Goal: Information Seeking & Learning: Learn about a topic

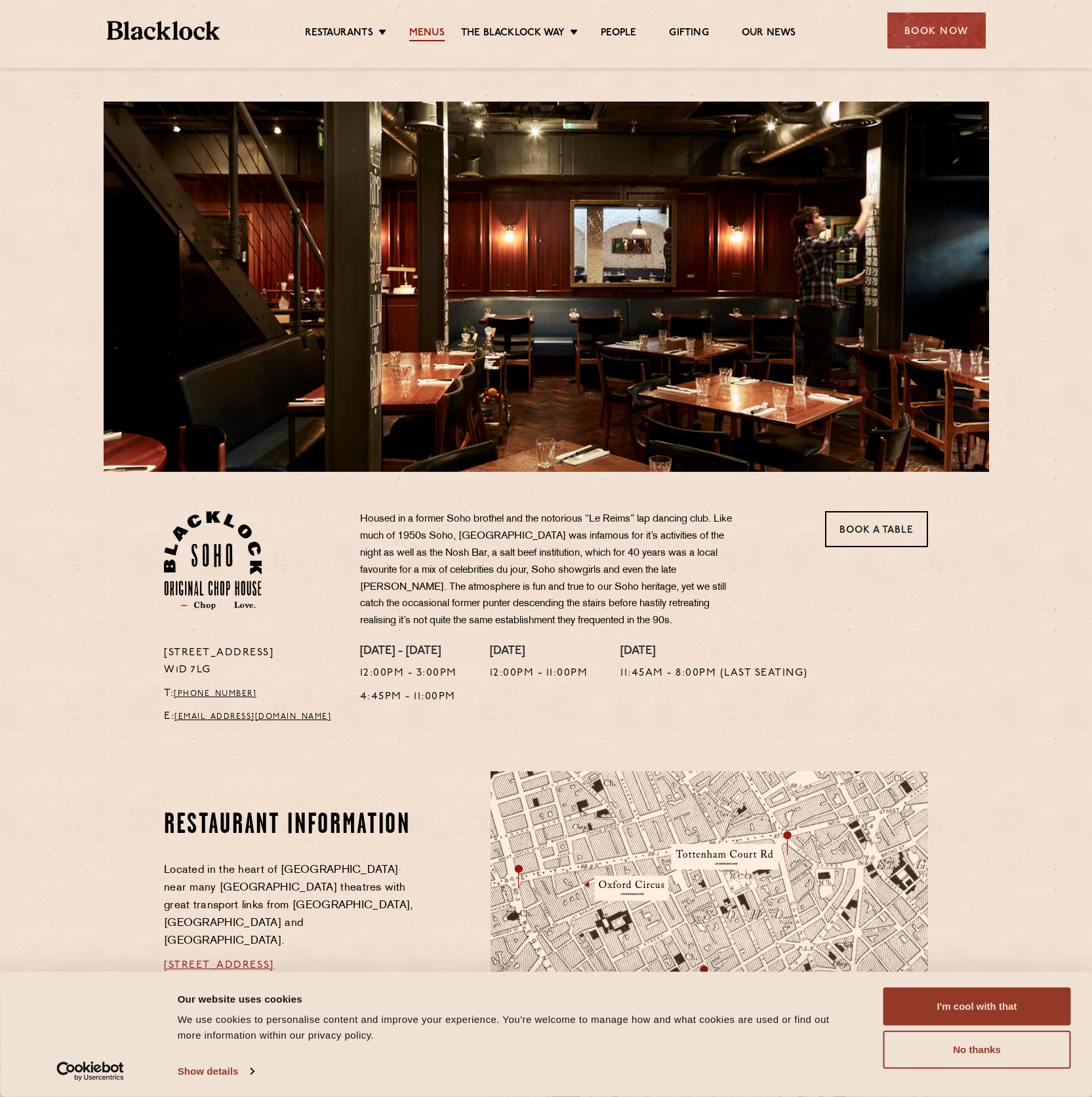
click at [438, 34] on link "Menus" at bounding box center [427, 34] width 35 height 14
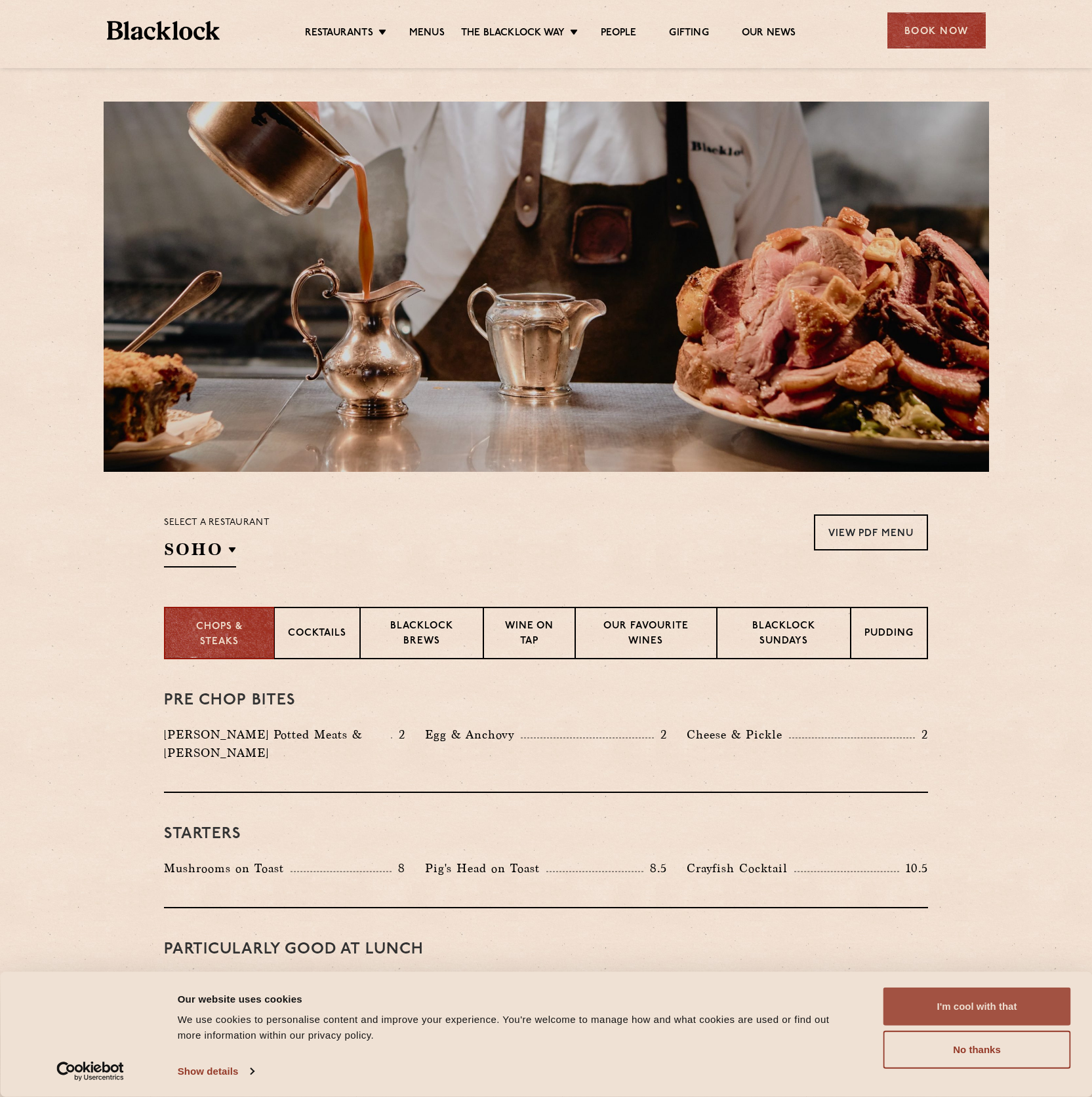
click at [1028, 999] on button "I'm cool with that" at bounding box center [977, 1007] width 188 height 38
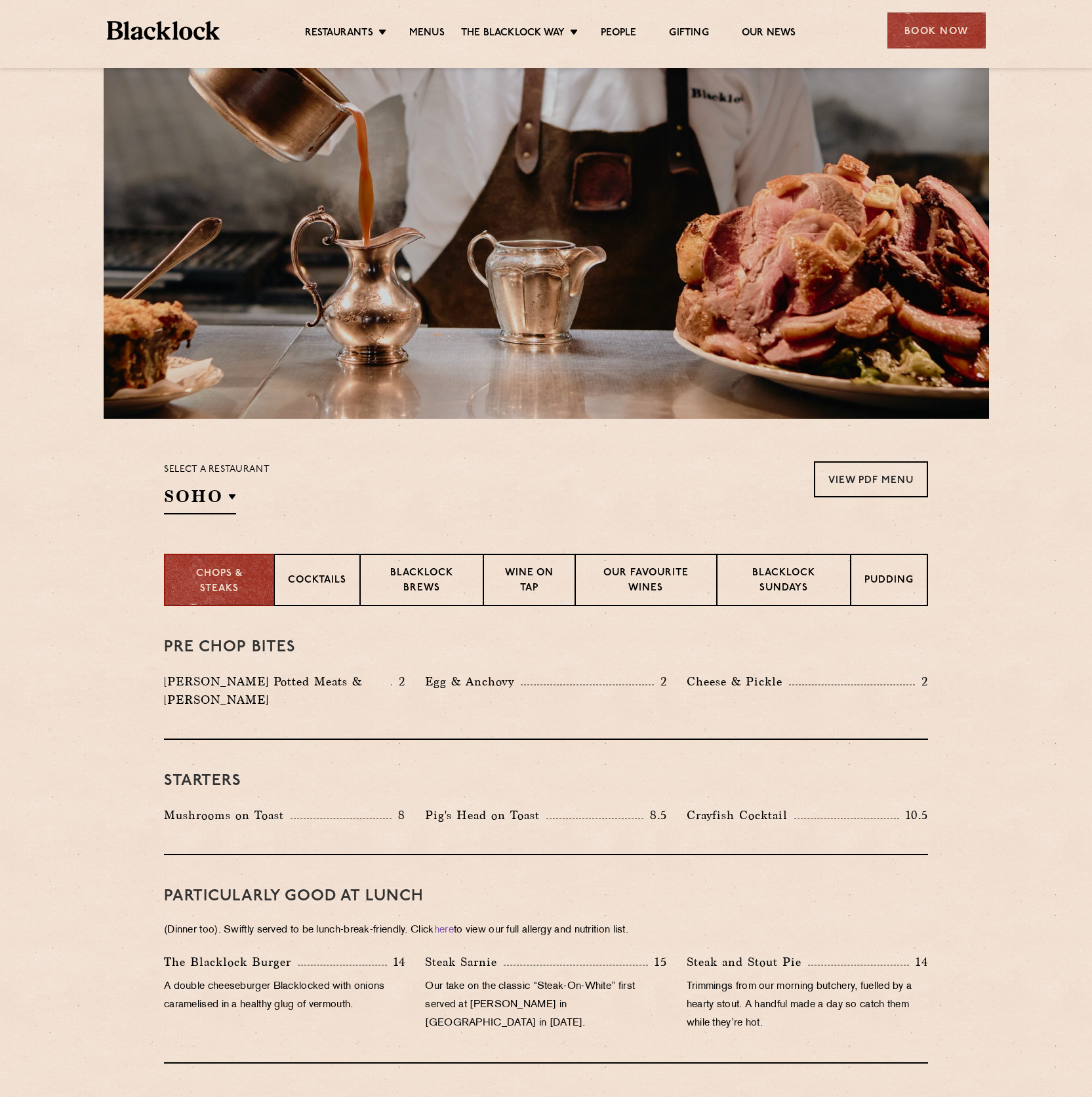
scroll to position [294, 0]
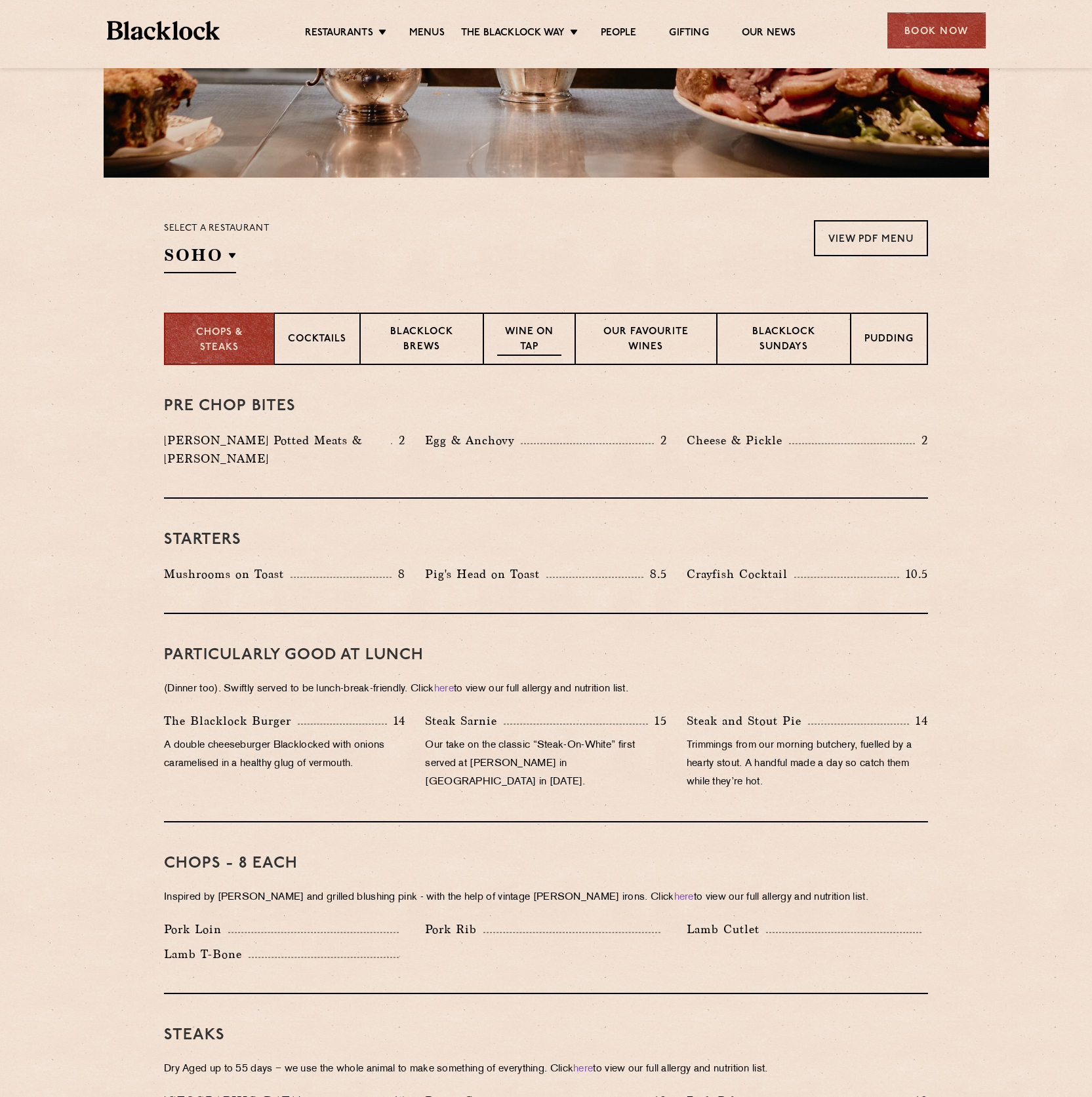
click at [546, 327] on p "Wine on Tap" at bounding box center [529, 340] width 65 height 31
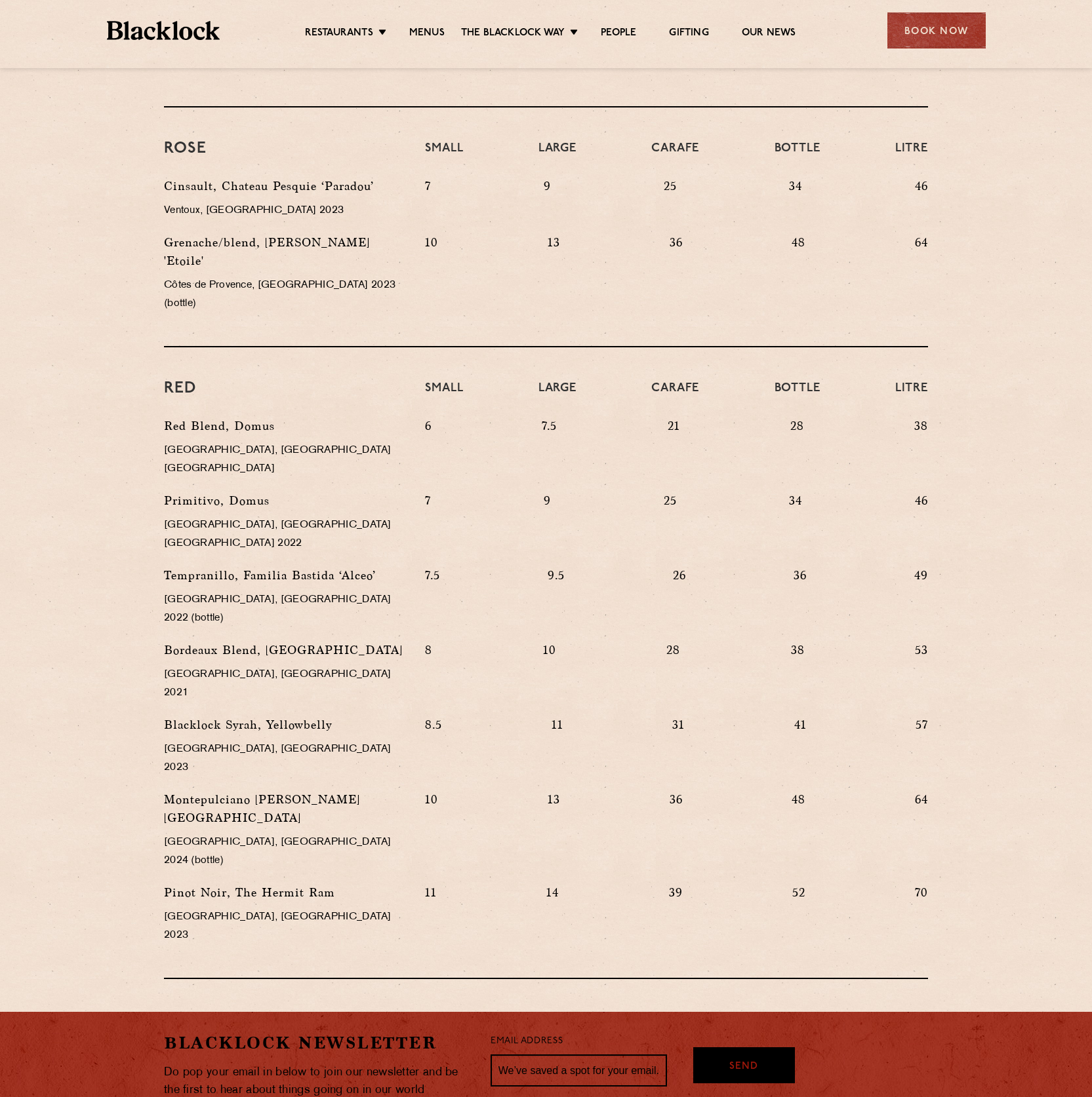
scroll to position [15, 0]
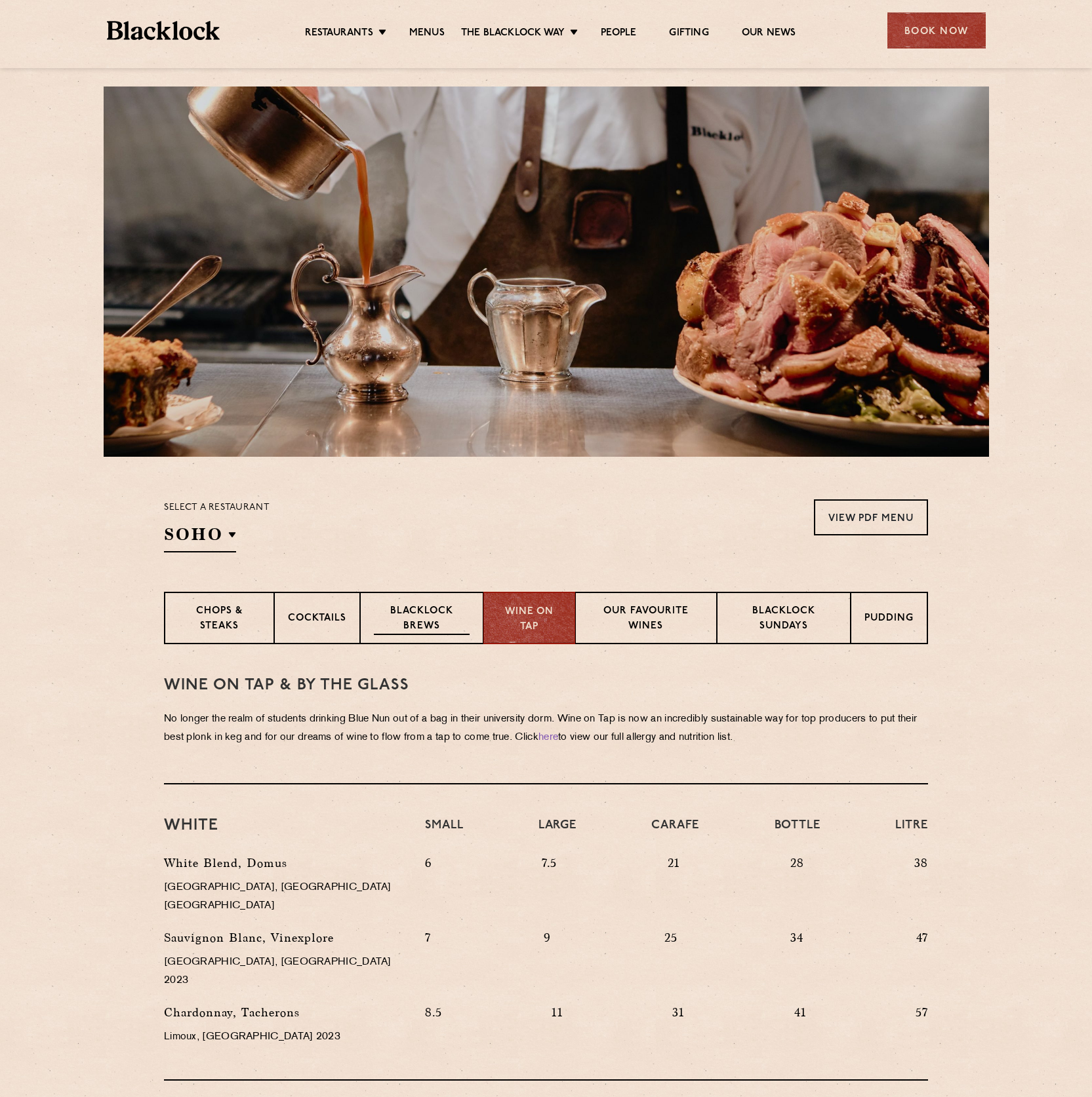
click at [429, 628] on p "Blacklock Brews" at bounding box center [421, 619] width 96 height 31
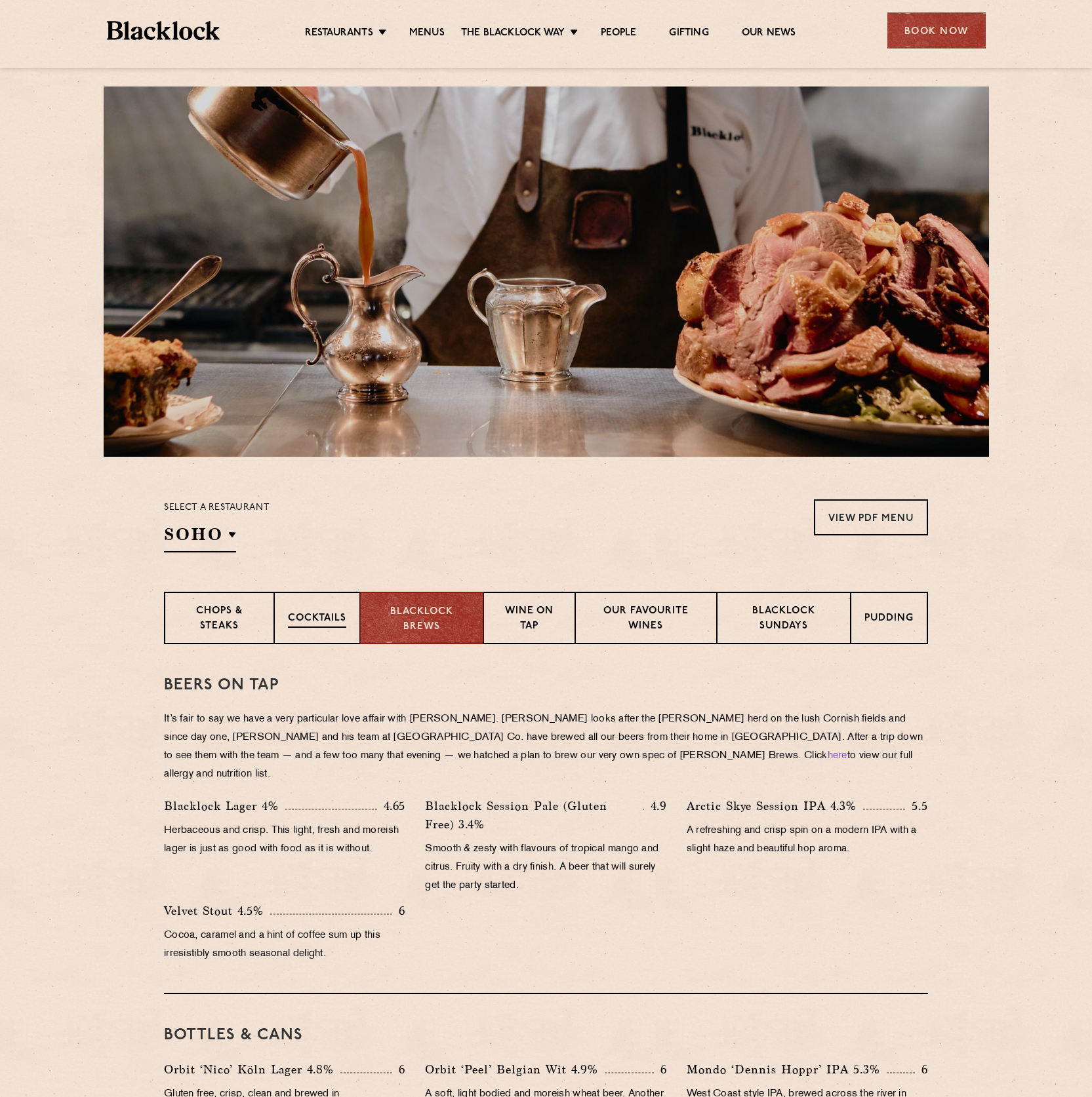
click at [330, 616] on p "Cocktails" at bounding box center [317, 619] width 58 height 16
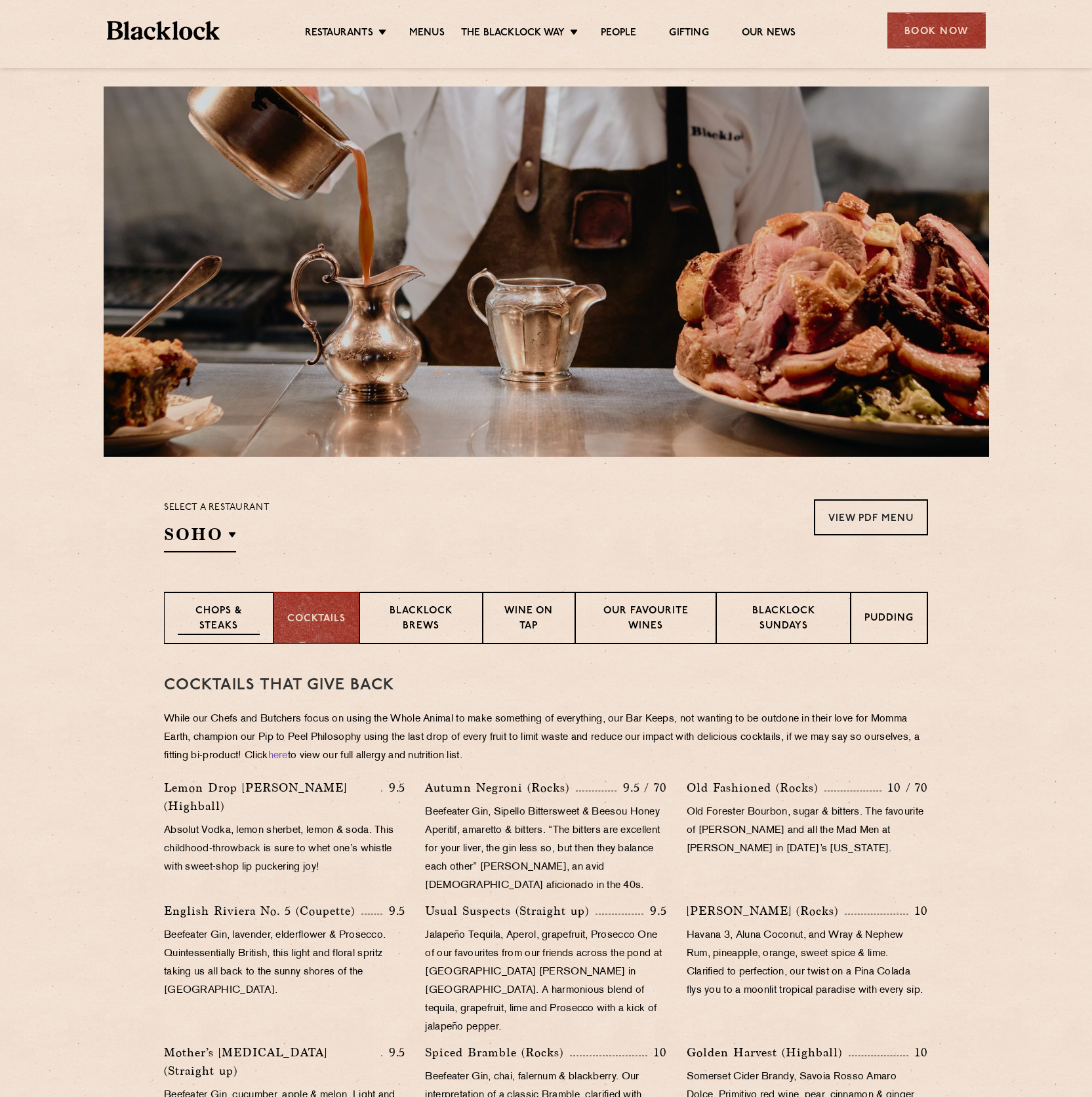
click at [254, 626] on p "Chops & Steaks" at bounding box center [218, 619] width 82 height 31
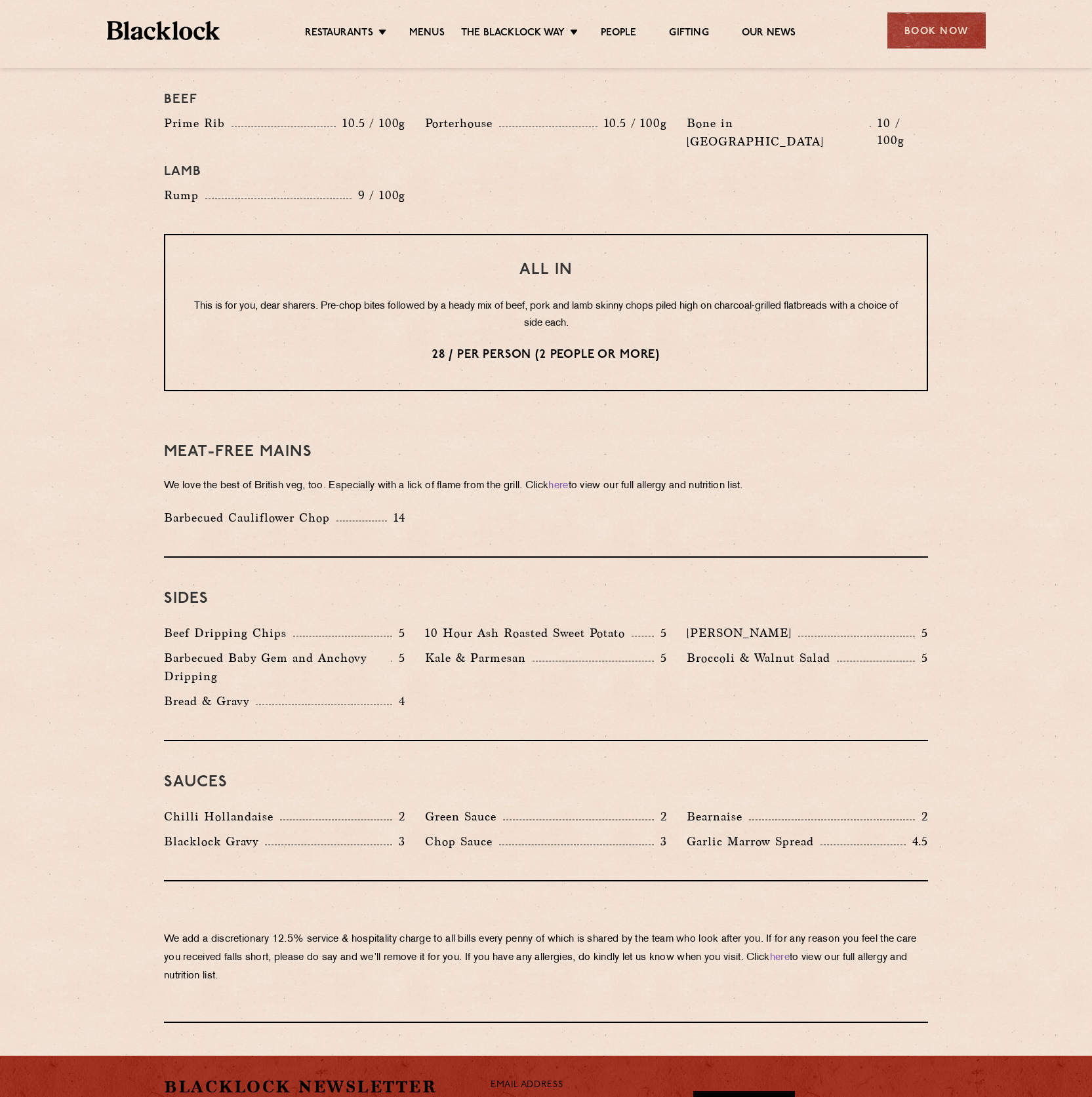
scroll to position [1731, 0]
